Goal: Information Seeking & Learning: Check status

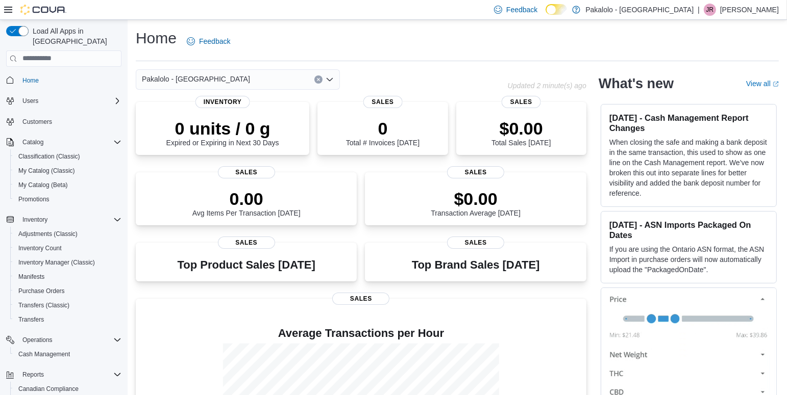
click at [369, 90] on div "Pakalolo - Orleans Updated 2 minute(s) ago 0 units / 0 g Expired or Expiring in…" at bounding box center [361, 281] width 450 height 425
click at [553, 121] on div "$0.00 Total Sales Today" at bounding box center [521, 129] width 114 height 33
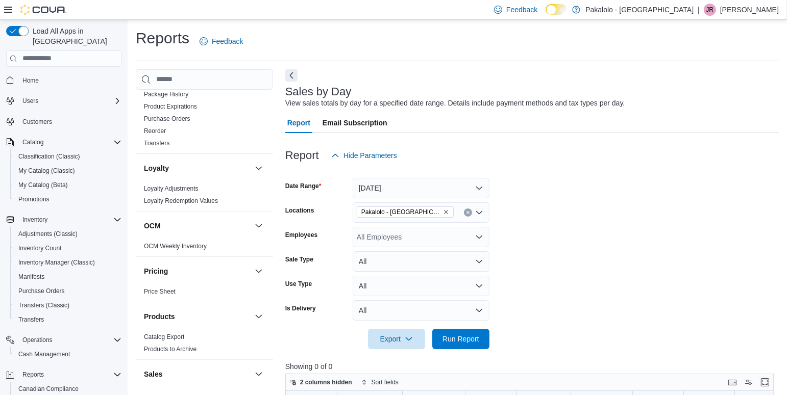
scroll to position [636, 0]
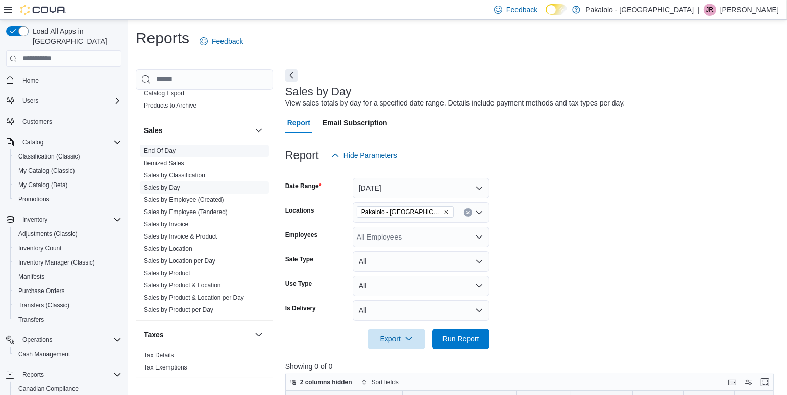
click at [171, 149] on link "End Of Day" at bounding box center [160, 150] width 32 height 7
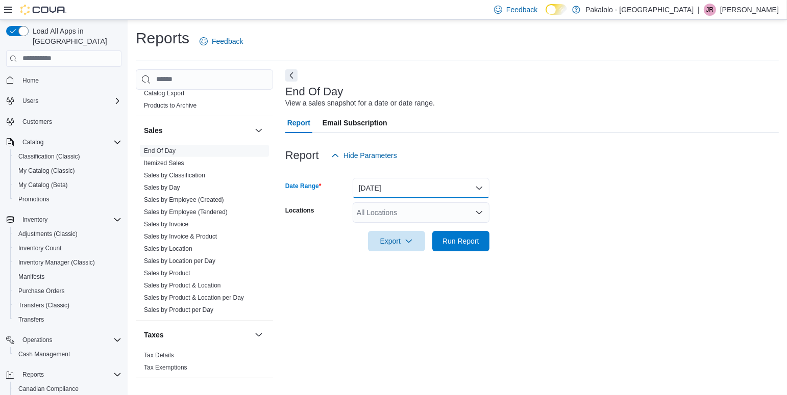
click at [480, 189] on button "[DATE]" at bounding box center [420, 188] width 137 height 20
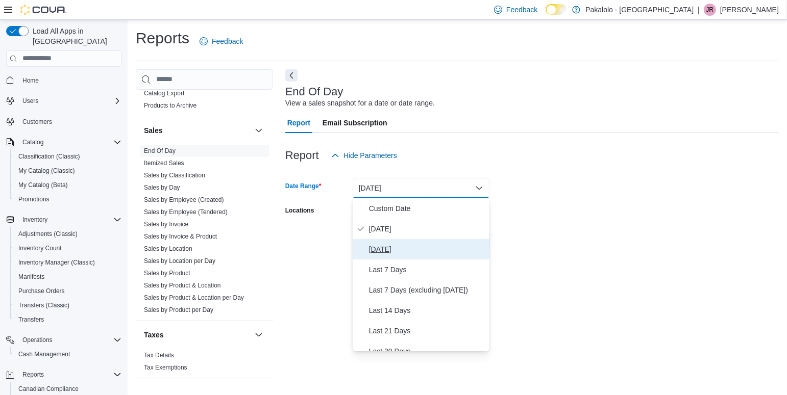
click at [393, 246] on span "[DATE]" at bounding box center [427, 249] width 116 height 12
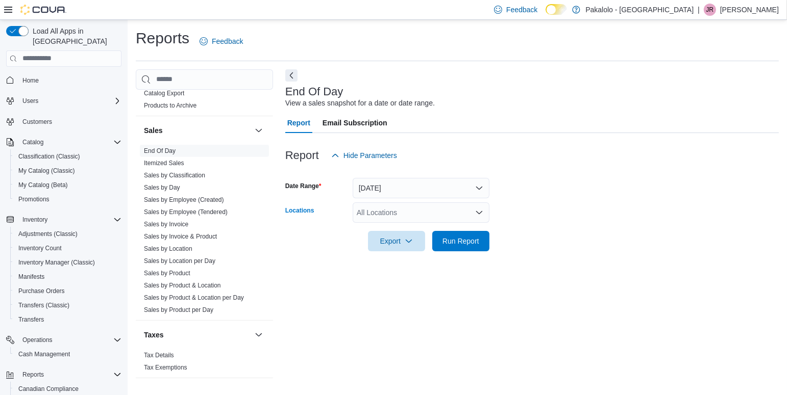
click at [479, 214] on icon "Open list of options" at bounding box center [479, 213] width 8 height 8
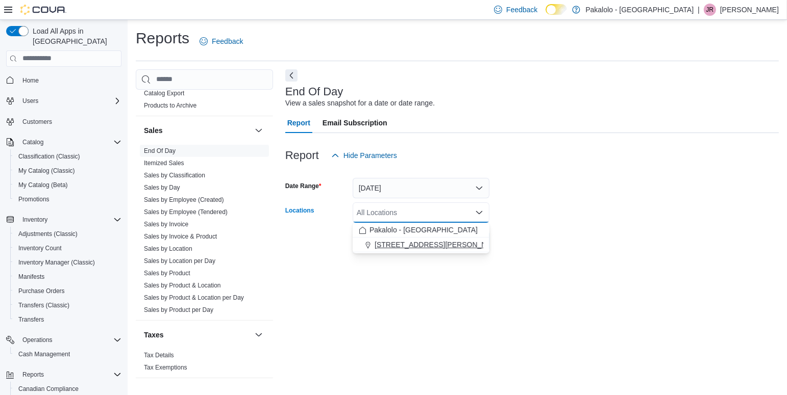
click at [434, 246] on span "[STREET_ADDRESS][PERSON_NAME]" at bounding box center [439, 245] width 130 height 10
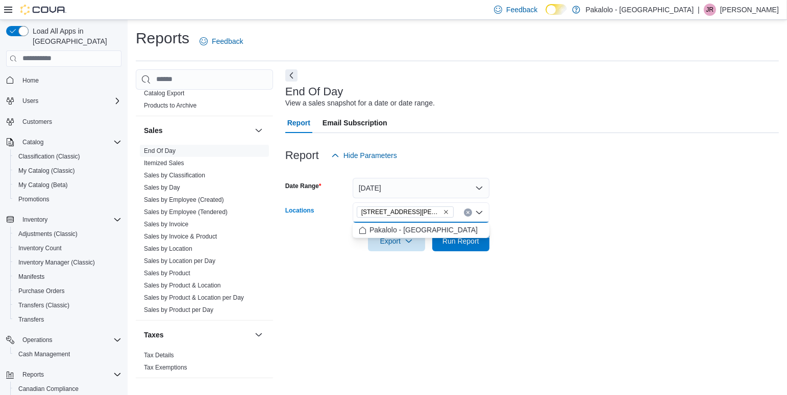
click at [548, 218] on form "Date Range [DATE] Locations [STREET_ADDRESS][PERSON_NAME] Combo box. Selected. …" at bounding box center [531, 209] width 493 height 86
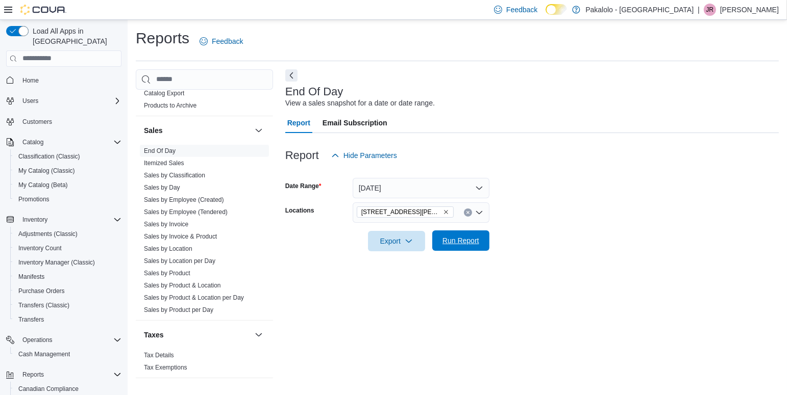
click at [467, 243] on span "Run Report" at bounding box center [460, 241] width 37 height 10
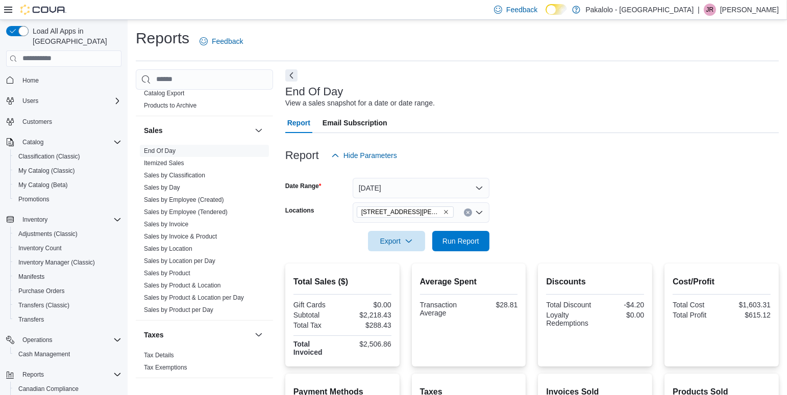
click at [378, 345] on div "$2,506.86" at bounding box center [367, 344] width 47 height 8
copy div "$2,506.86"
click at [761, 316] on div "$615.12" at bounding box center [746, 315] width 47 height 8
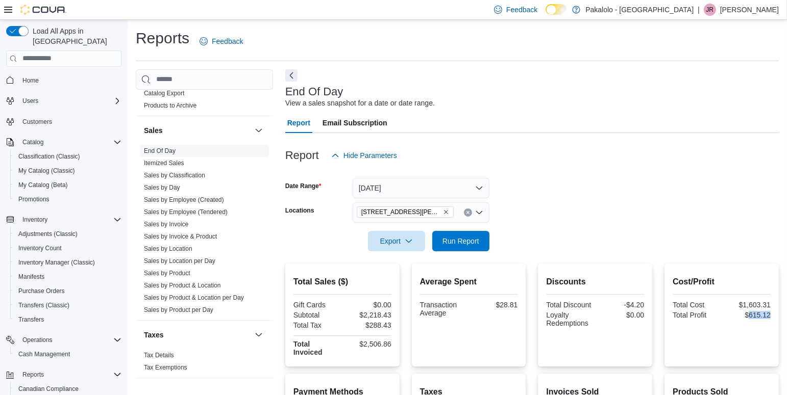
click at [761, 316] on div "$615.12" at bounding box center [746, 315] width 47 height 8
copy div "$615.12"
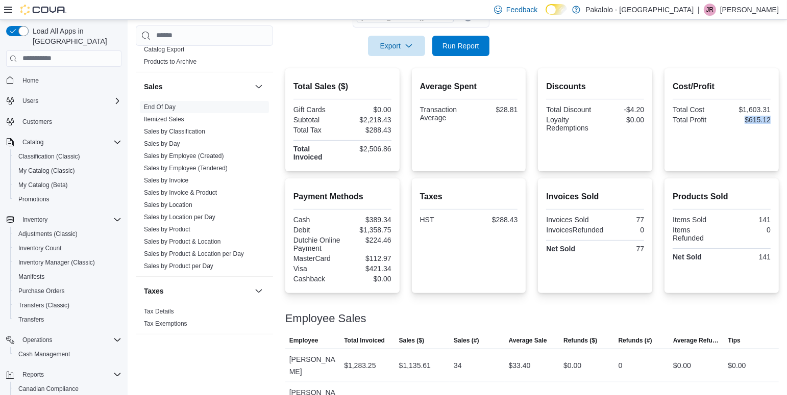
scroll to position [198, 0]
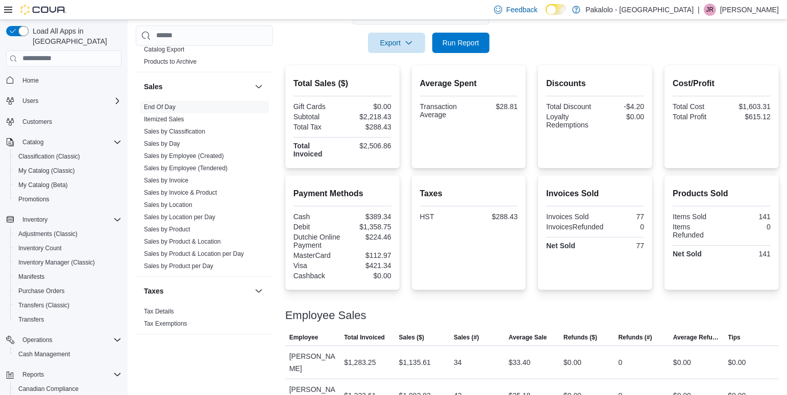
click at [634, 103] on div "-$4.20" at bounding box center [620, 107] width 47 height 8
copy div "-$4.20"
